Goal: Task Accomplishment & Management: Use online tool/utility

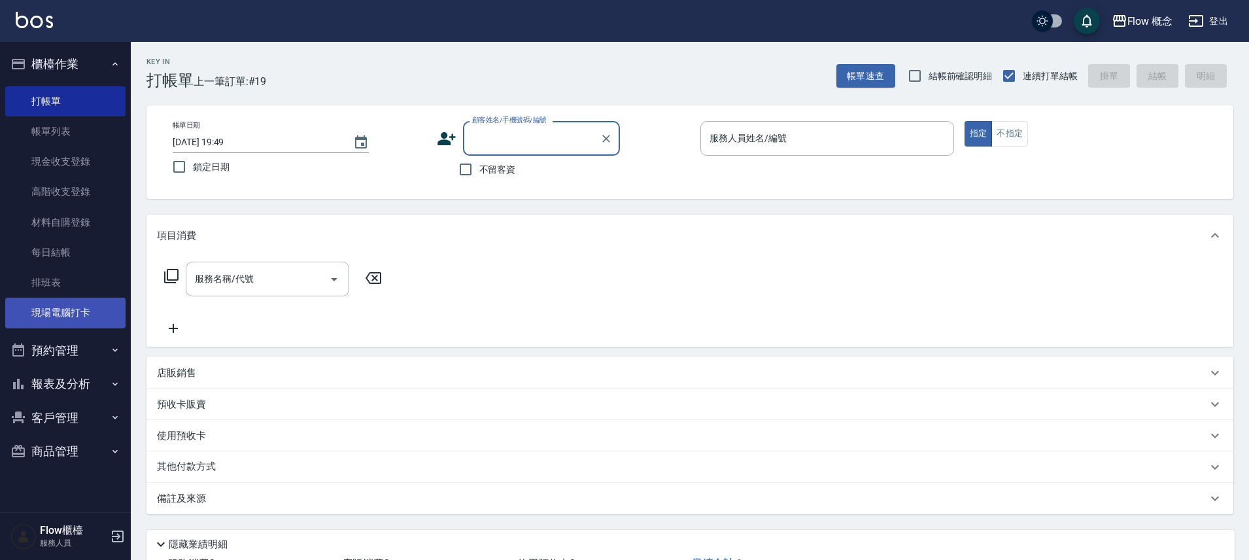
click at [16, 314] on link "現場電腦打卡" at bounding box center [65, 313] width 120 height 30
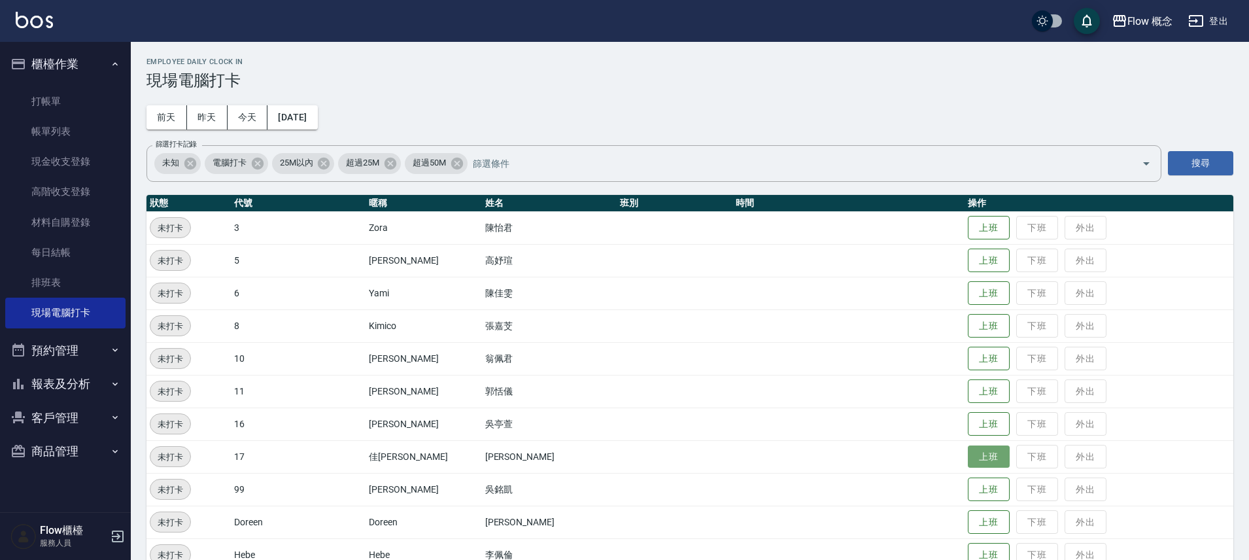
click at [968, 463] on button "上班" at bounding box center [989, 456] width 42 height 23
click at [968, 366] on button "上班" at bounding box center [989, 358] width 42 height 23
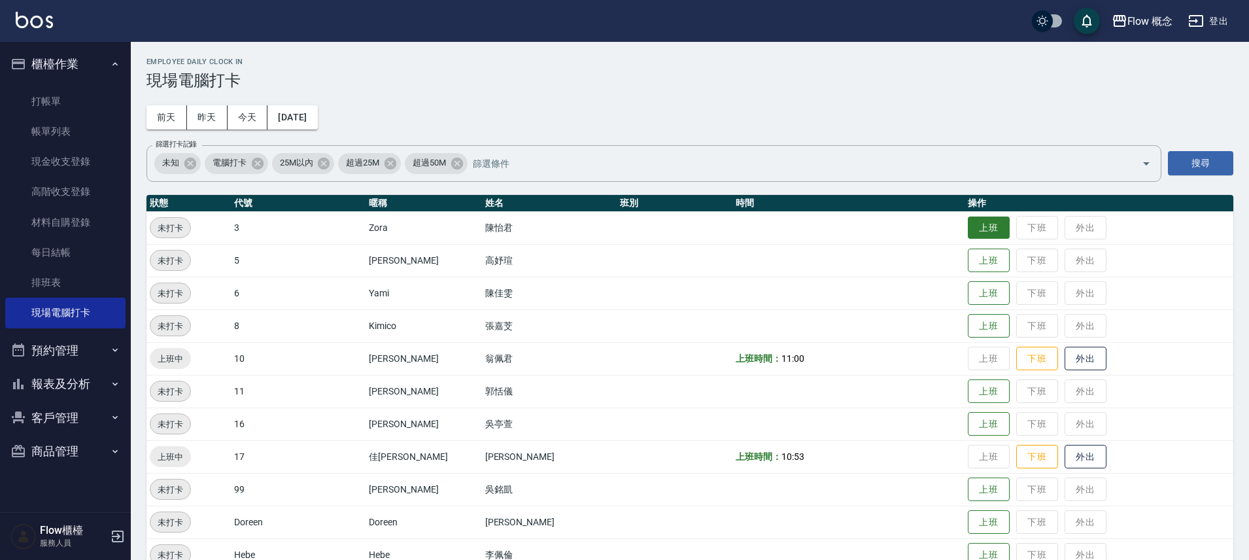
click at [968, 229] on button "上班" at bounding box center [989, 227] width 42 height 23
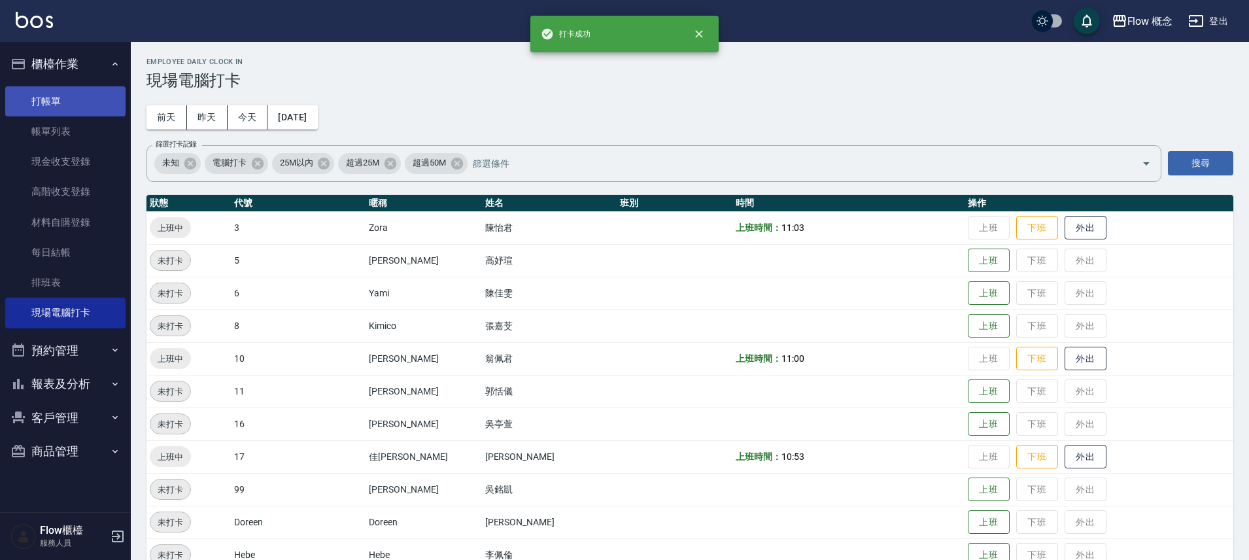
click at [105, 105] on link "打帳單" at bounding box center [65, 101] width 120 height 30
